Goal: Communication & Community: Participate in discussion

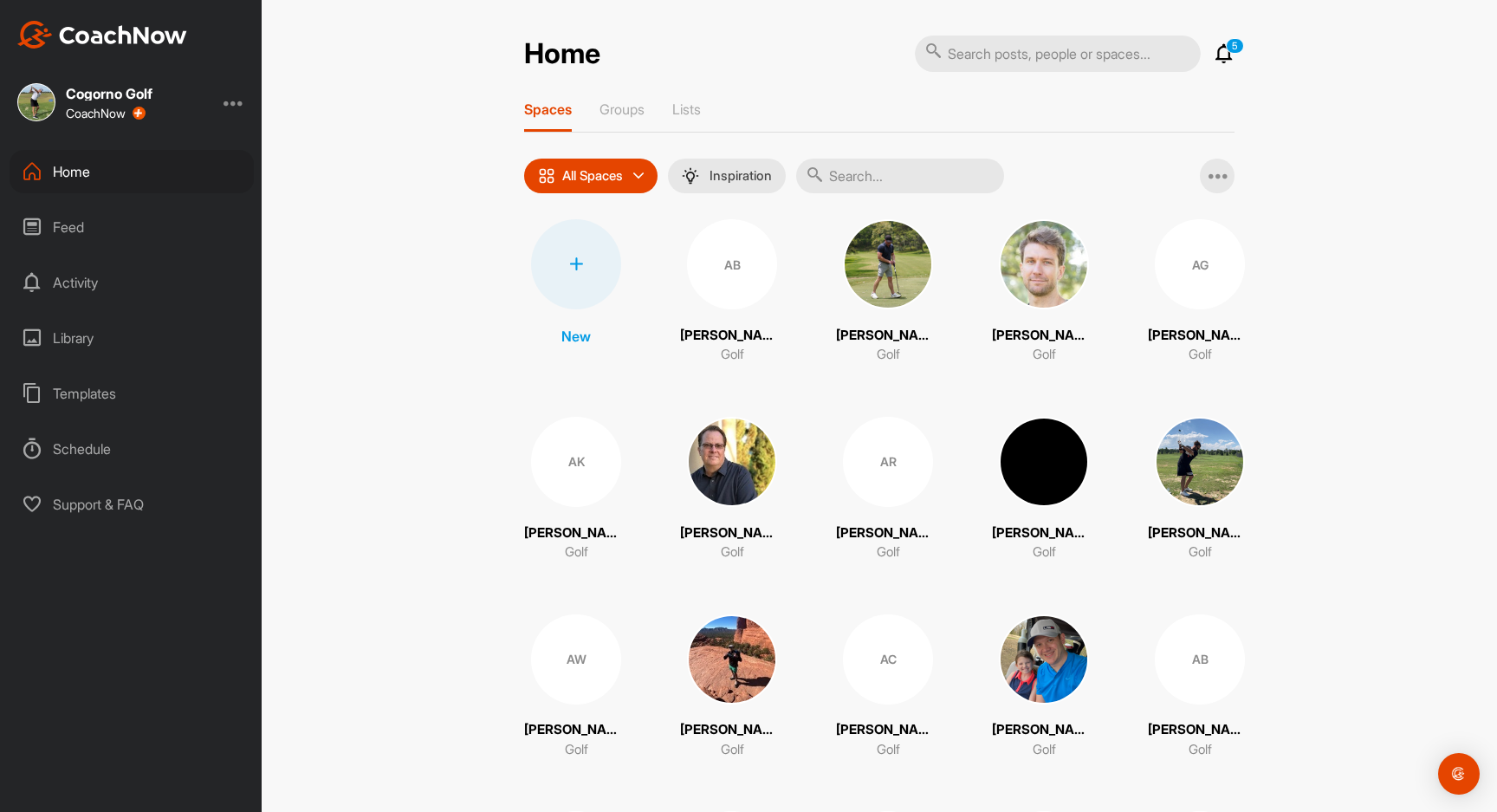
click at [1181, 59] on icon at bounding box center [1223, 53] width 20 height 20
click at [1228, 52] on icon at bounding box center [1223, 53] width 20 height 20
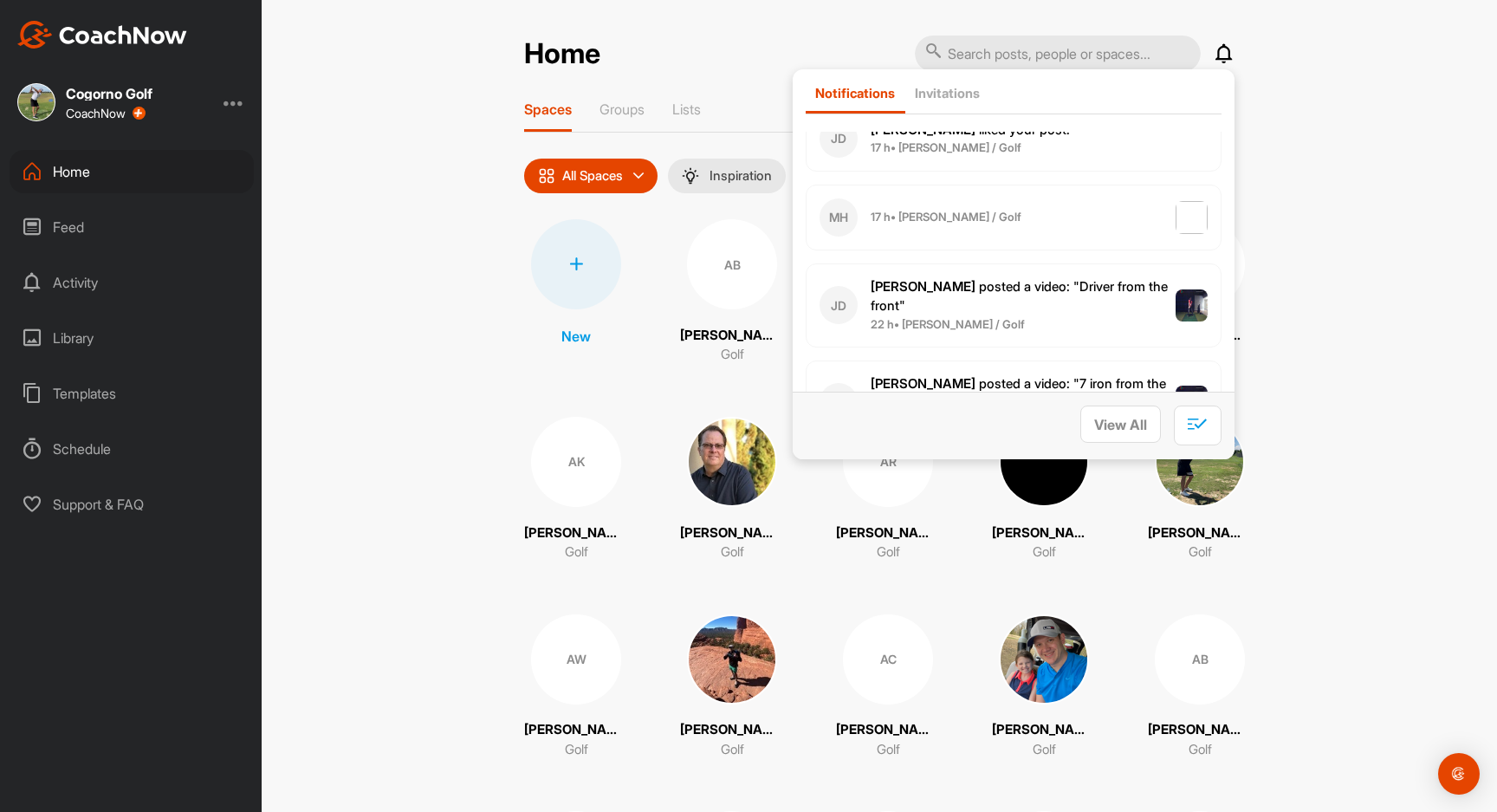
scroll to position [324, 0]
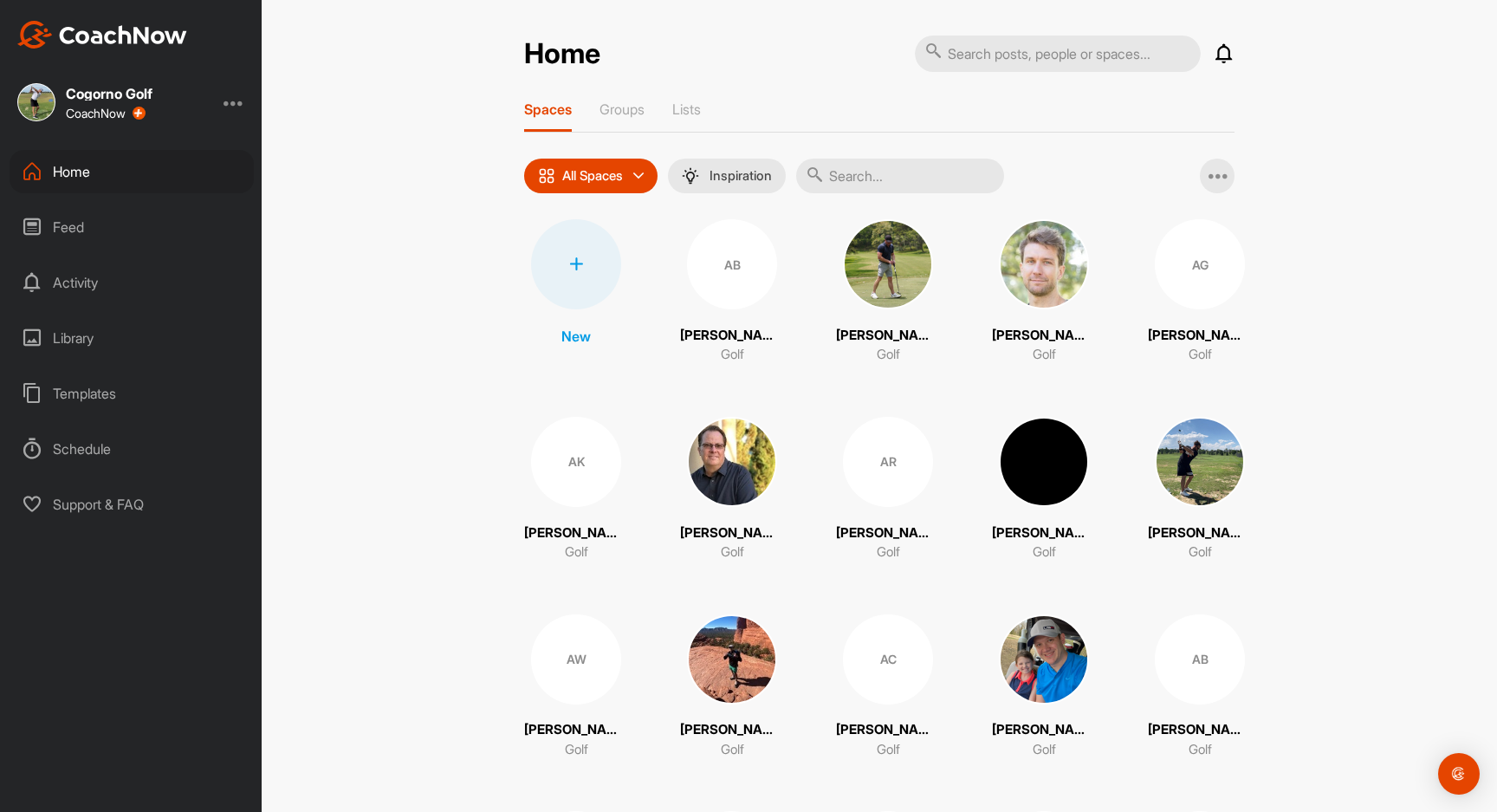
click at [1226, 53] on icon at bounding box center [1223, 53] width 20 height 20
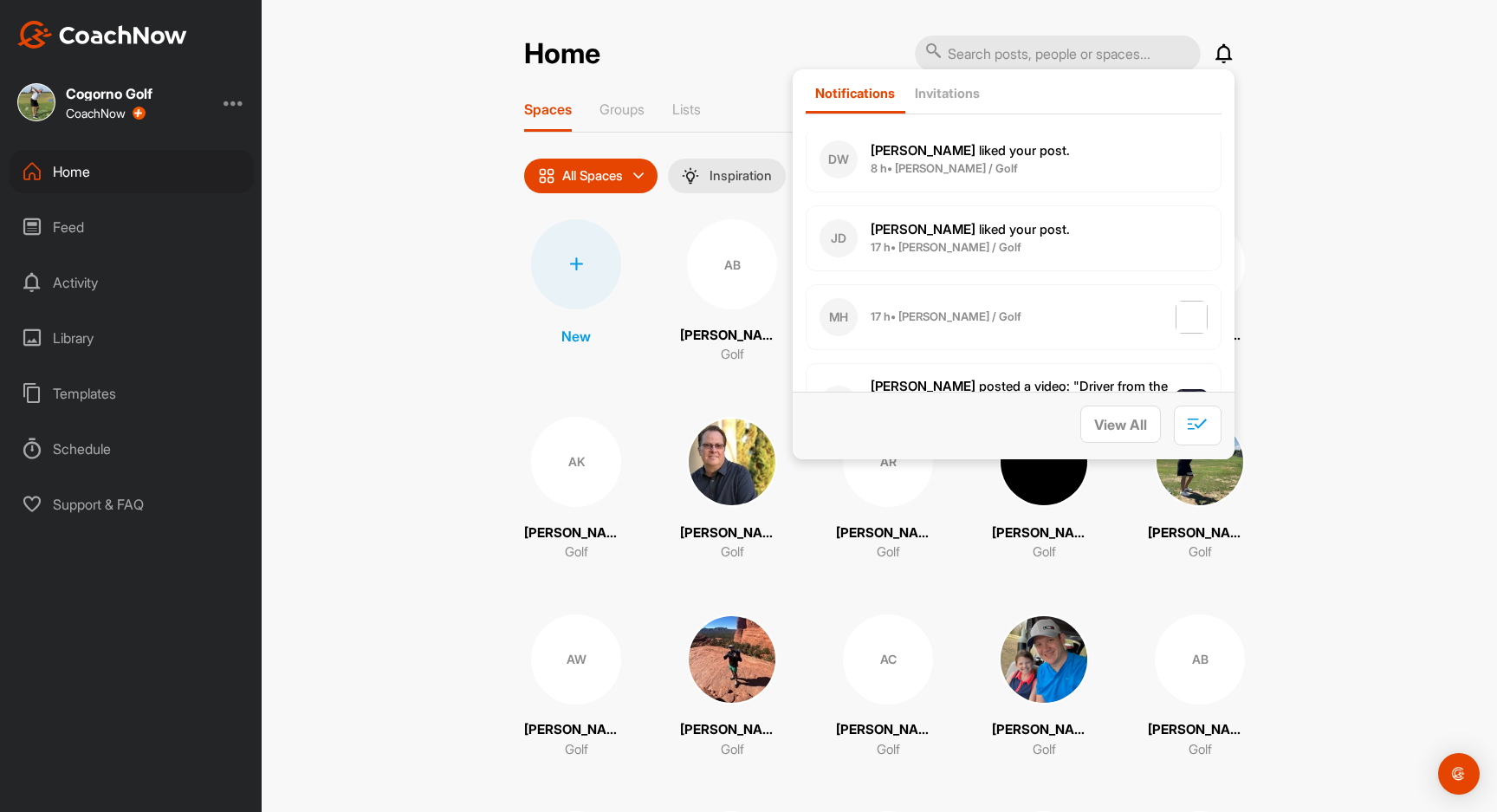
scroll to position [276, 0]
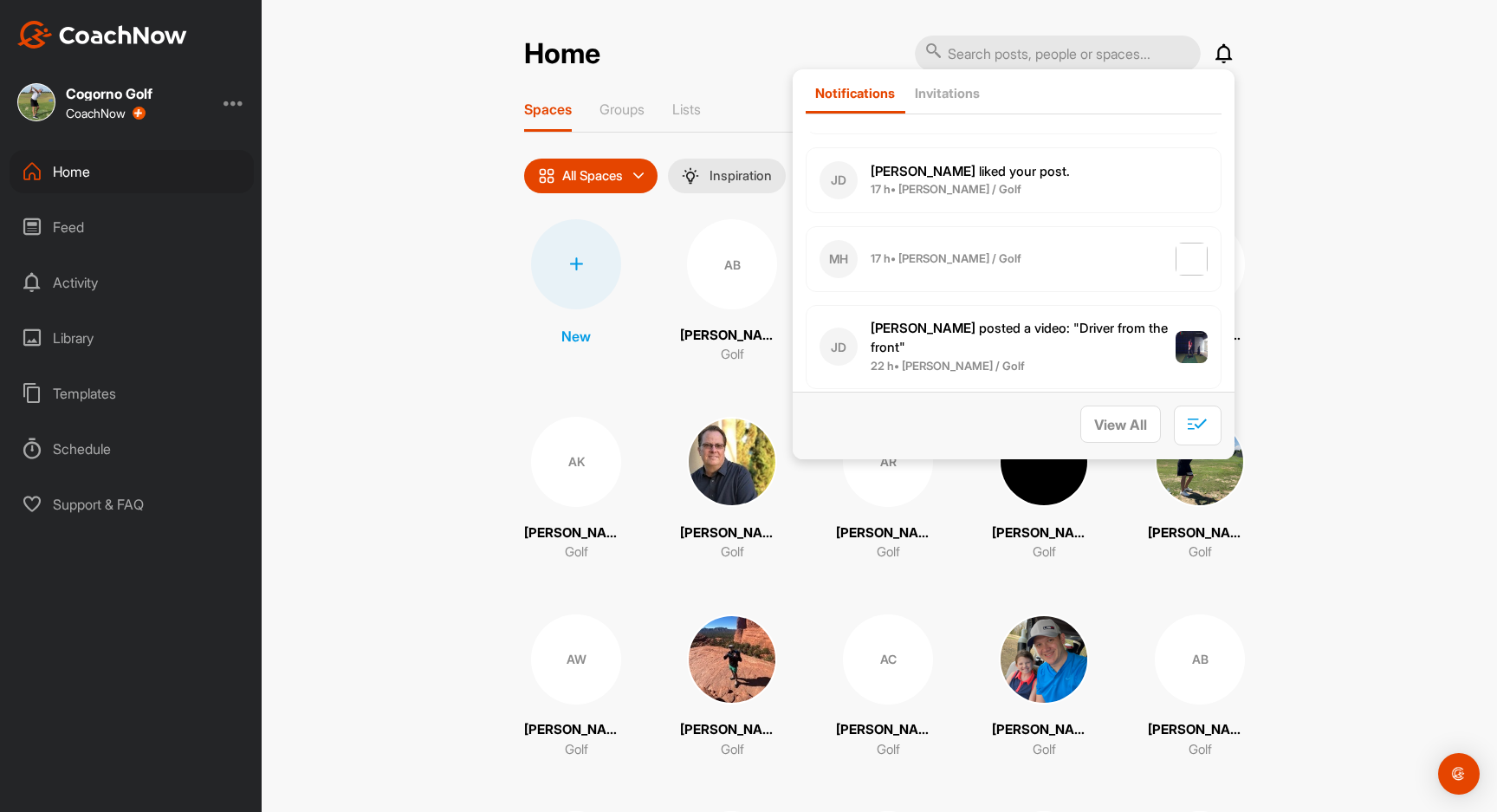
click at [1093, 276] on div "MH 17 h • Matthew H. / Golf" at bounding box center [1013, 259] width 416 height 66
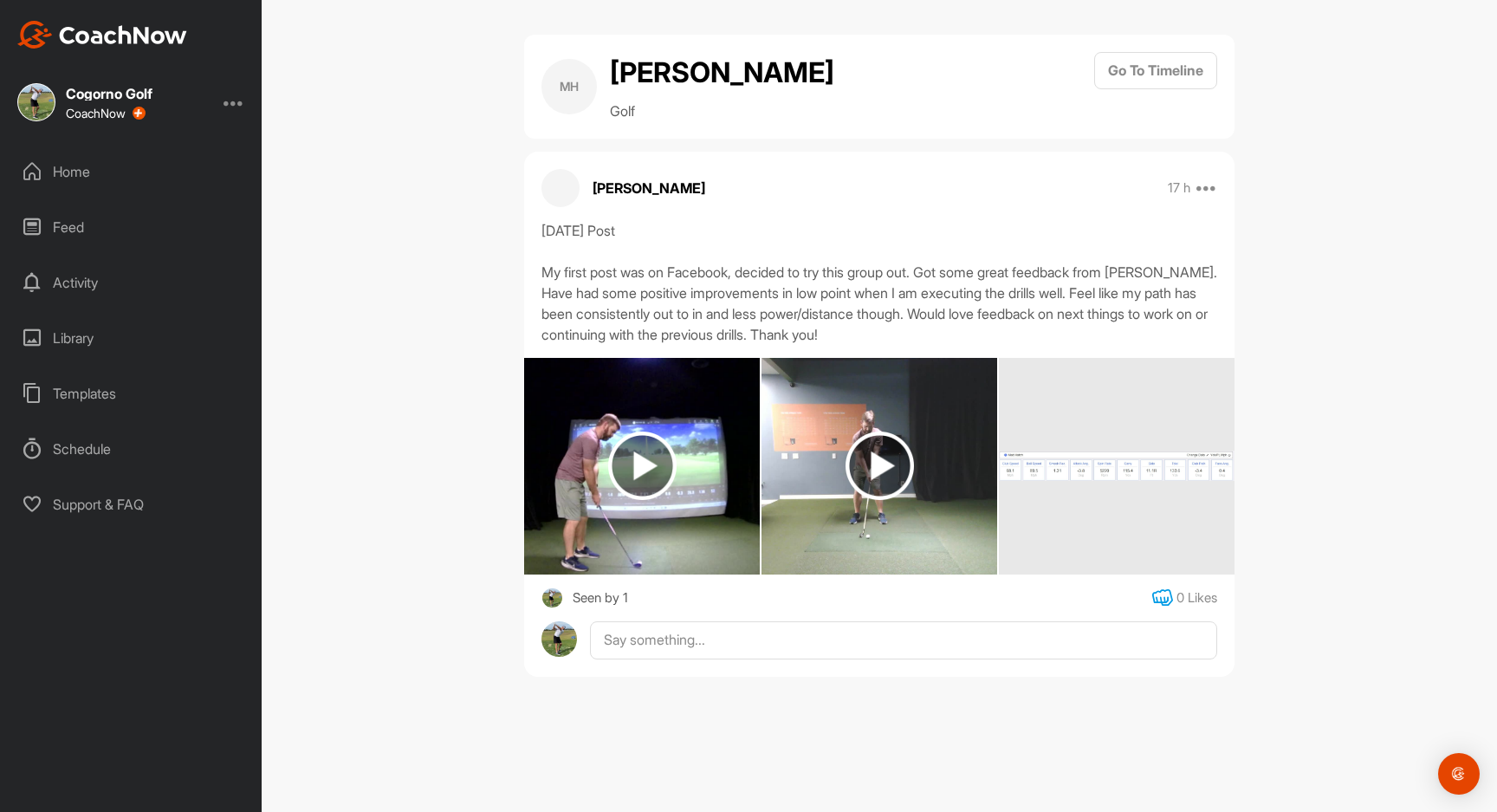
click at [1157, 595] on icon at bounding box center [1162, 597] width 20 height 20
